Goal: Learn about a topic: Learn about a topic

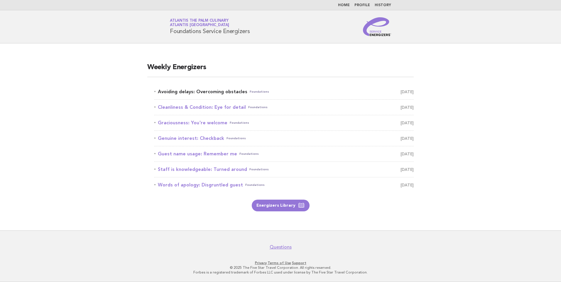
click at [225, 95] on link "Avoiding delays: Overcoming obstacles Foundations [DATE]" at bounding box center [283, 92] width 259 height 8
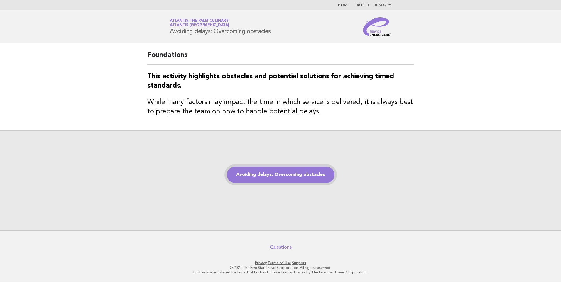
click at [262, 174] on link "Avoiding delays: Overcoming obstacles" at bounding box center [281, 175] width 108 height 16
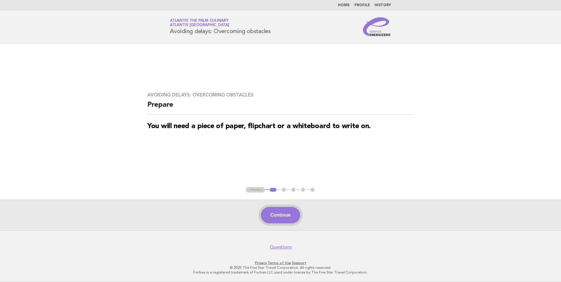
click at [280, 216] on button "Continue" at bounding box center [280, 215] width 39 height 16
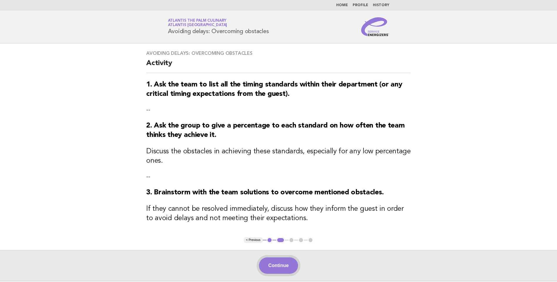
click at [295, 270] on button "Continue" at bounding box center [278, 266] width 39 height 16
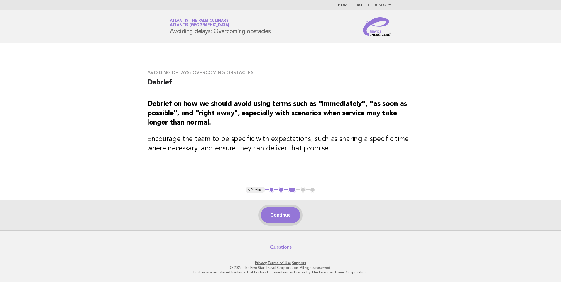
click at [278, 213] on button "Continue" at bounding box center [280, 215] width 39 height 16
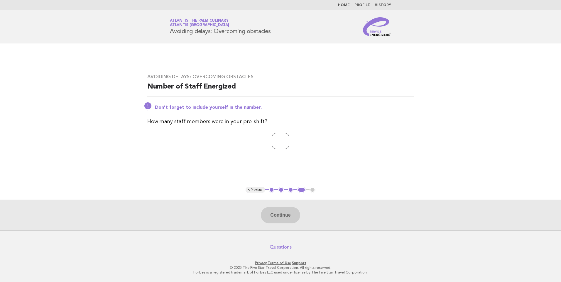
click at [282, 137] on input "number" at bounding box center [281, 141] width 18 height 16
type input "**"
click at [294, 214] on button "Continue" at bounding box center [280, 215] width 39 height 16
